Goal: Find specific page/section: Find specific page/section

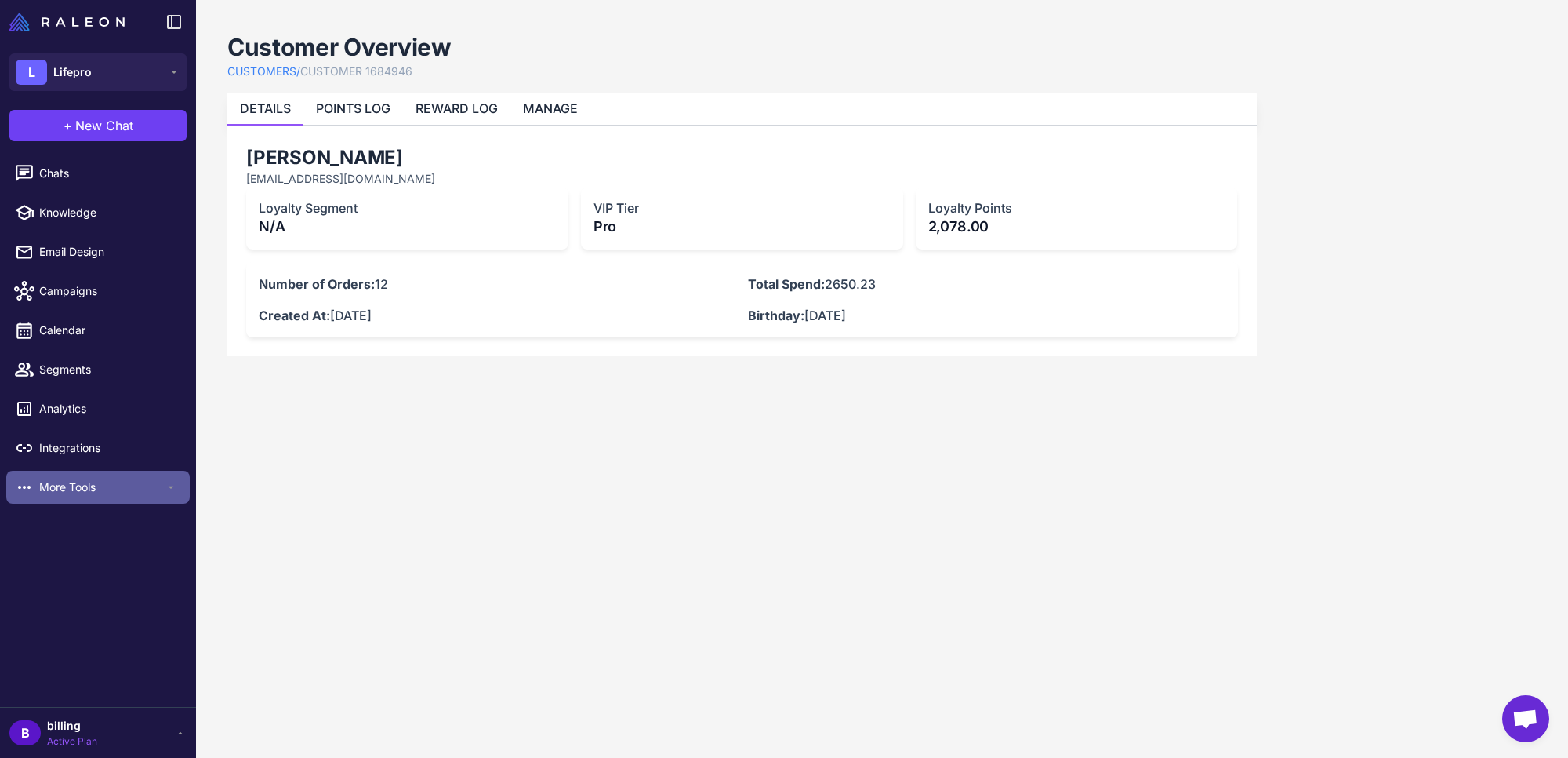
click at [75, 479] on span "More Tools" at bounding box center [102, 487] width 126 height 17
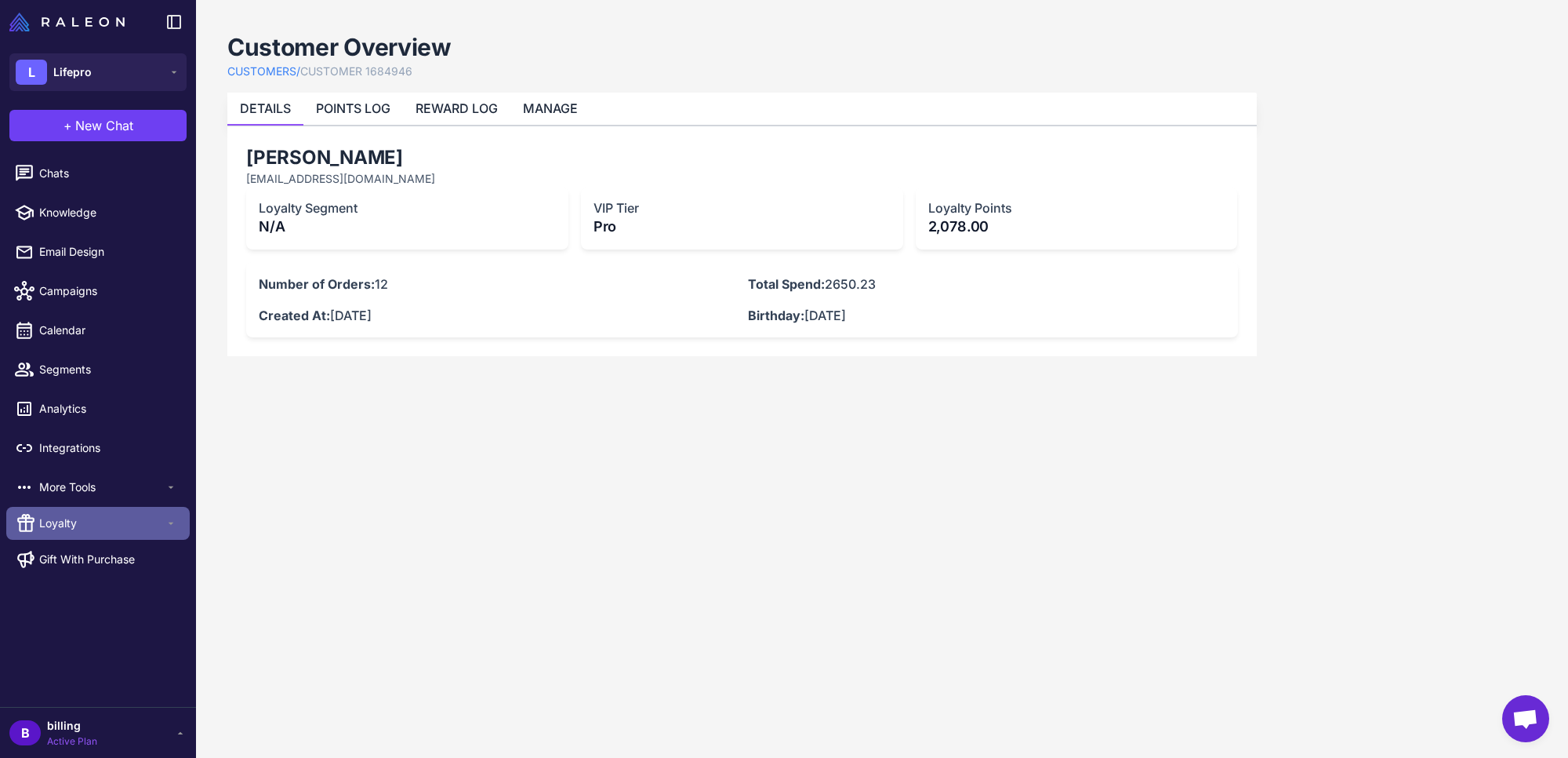
click at [75, 516] on span "Loyalty" at bounding box center [102, 522] width 126 height 17
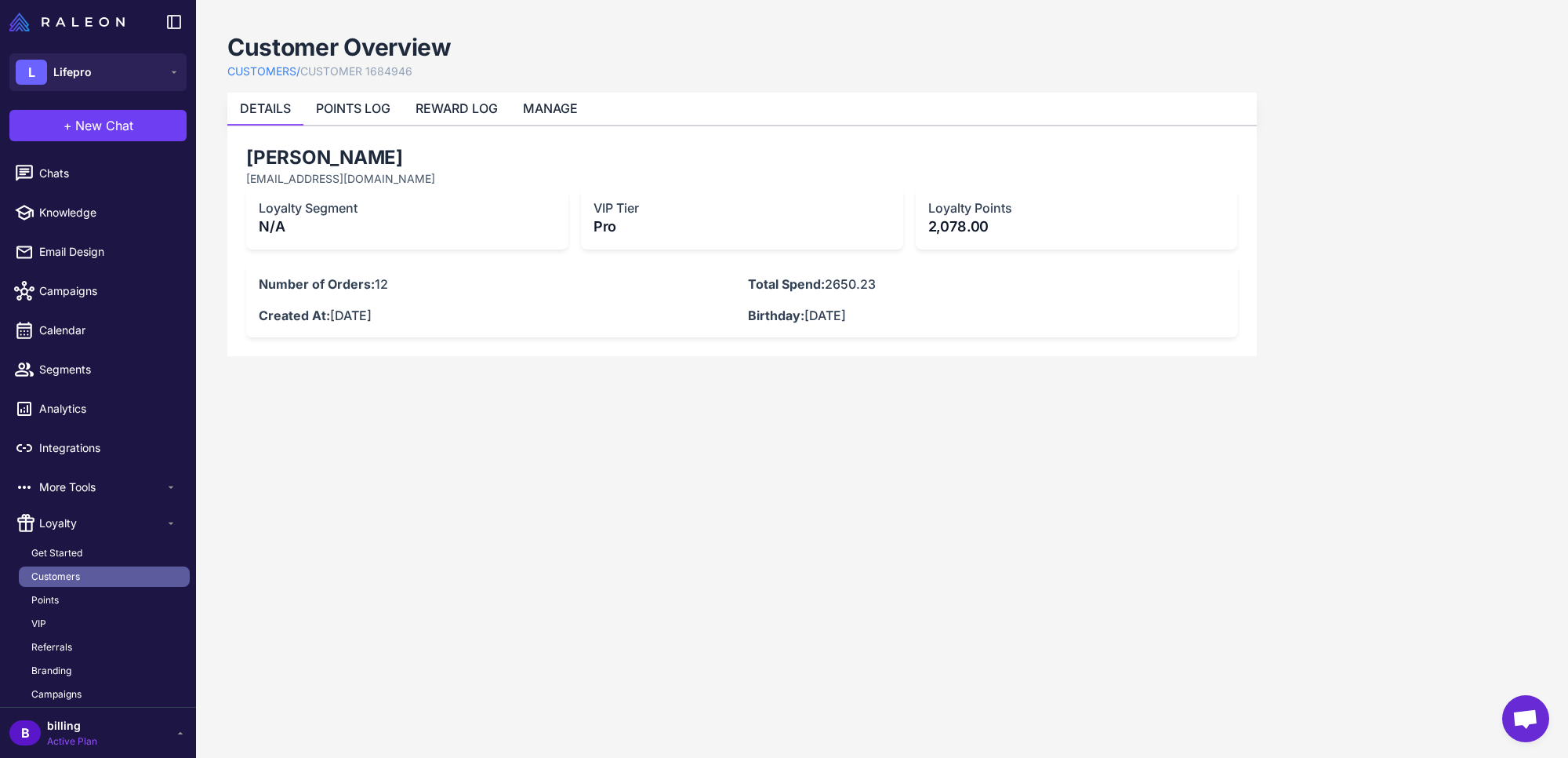
click at [59, 576] on span "Customers" at bounding box center [56, 577] width 48 height 14
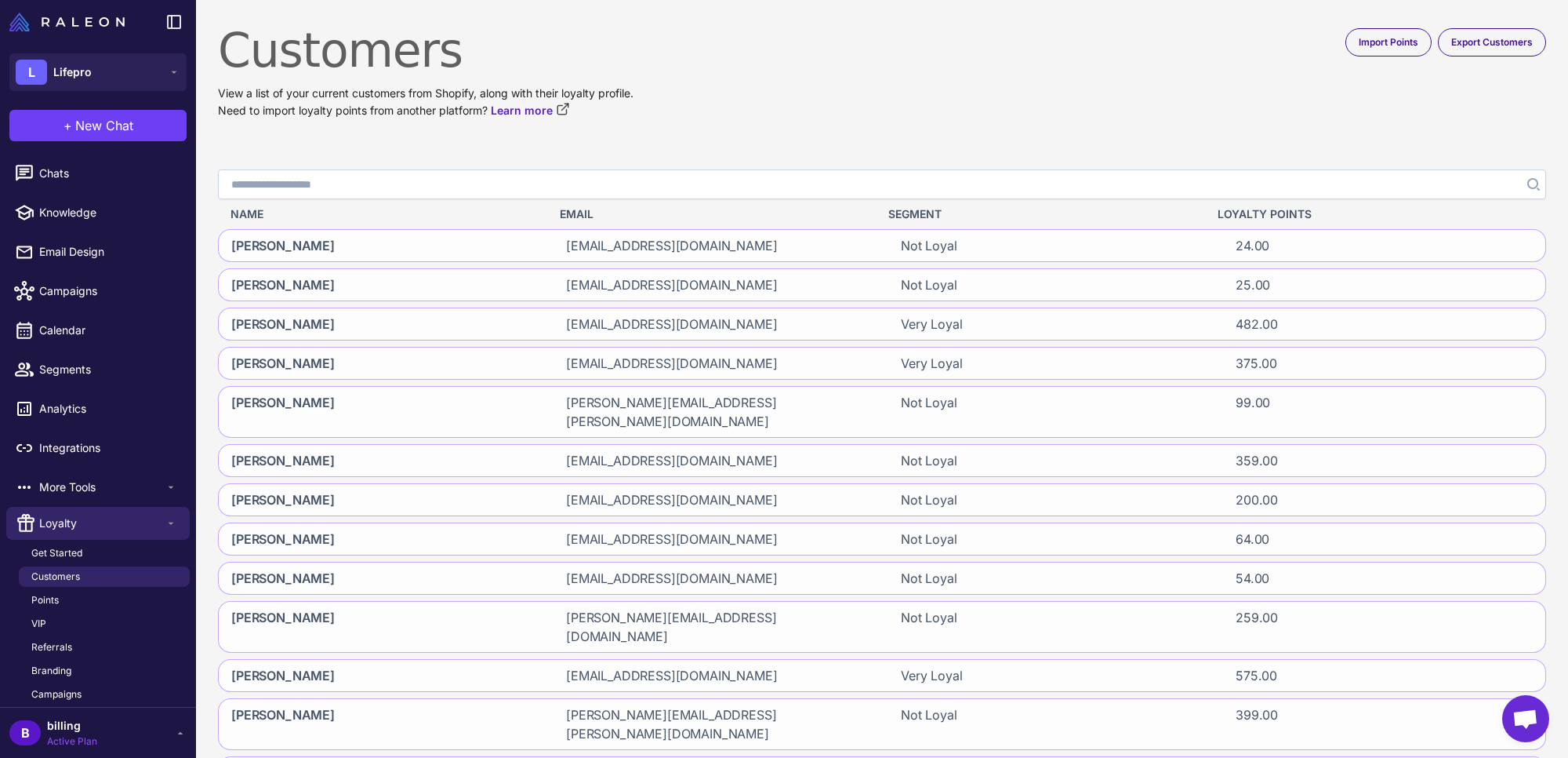
click at [1279, 189] on input "Search" at bounding box center [882, 184] width 1328 height 30
type input "**********"
click button "Search" at bounding box center [1532, 184] width 28 height 30
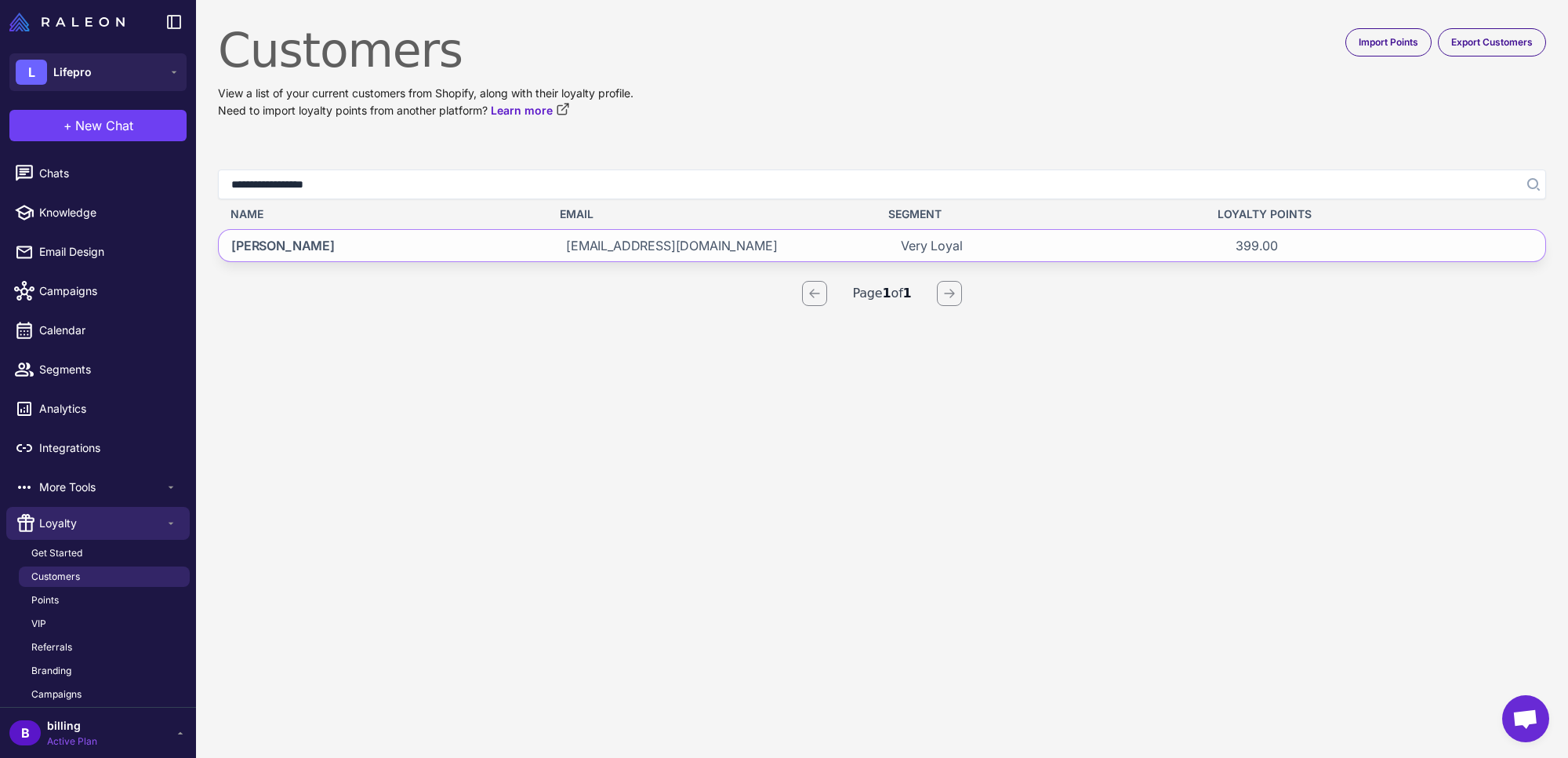
click at [512, 247] on div "[PERSON_NAME]" at bounding box center [380, 245] width 323 height 31
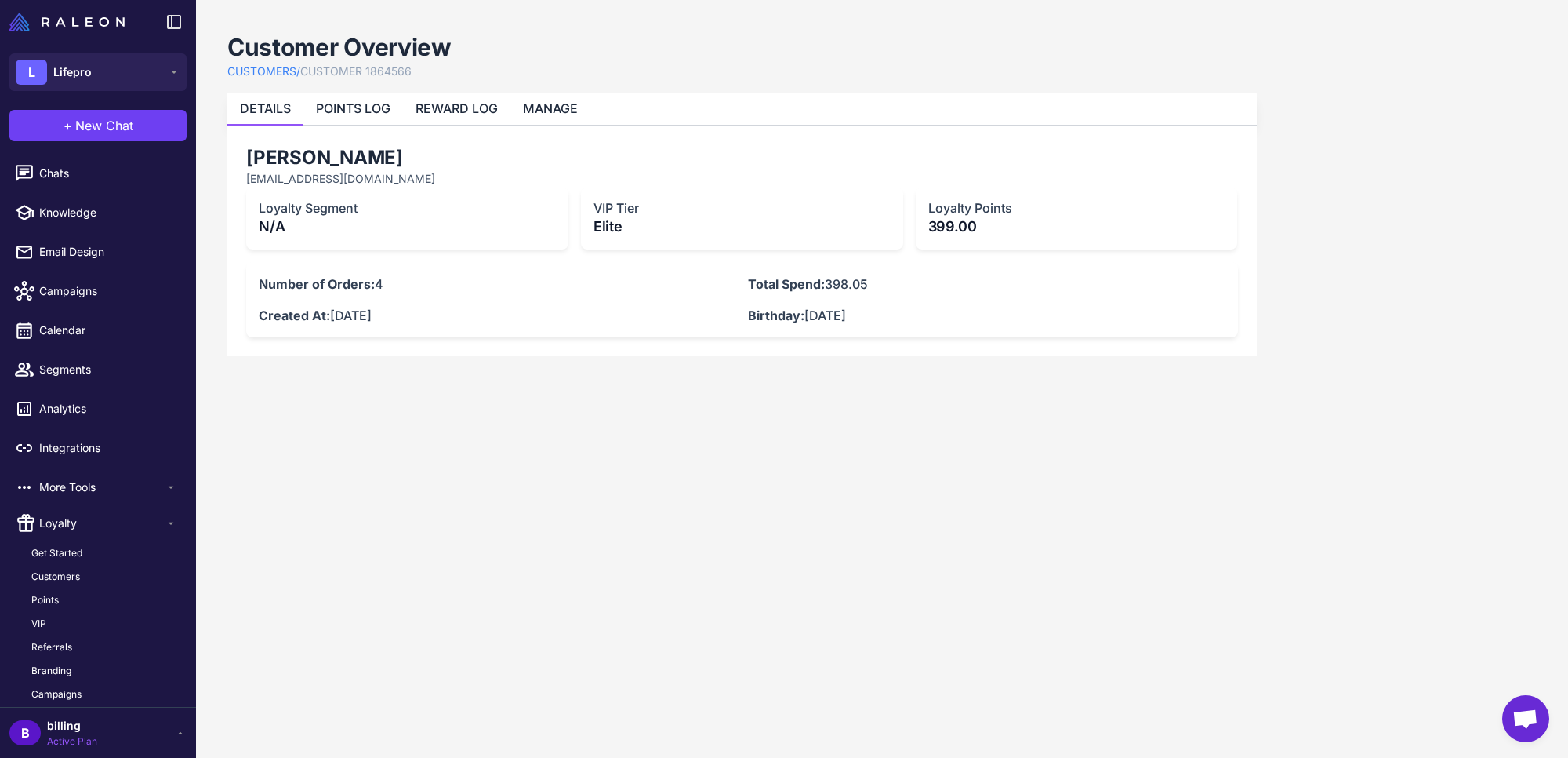
click at [1449, 464] on content "Customer Overview CUSTOMERS / CUSTOMER 1864566 DETAILS POINTS LOG REWARD LOG MA…" at bounding box center [883, 379] width 1373 height 758
click at [1524, 496] on content "Customer Overview CUSTOMERS / CUSTOMER 1864566 DETAILS POINTS LOG REWARD LOG MA…" at bounding box center [883, 379] width 1373 height 758
